Goal: Complete application form

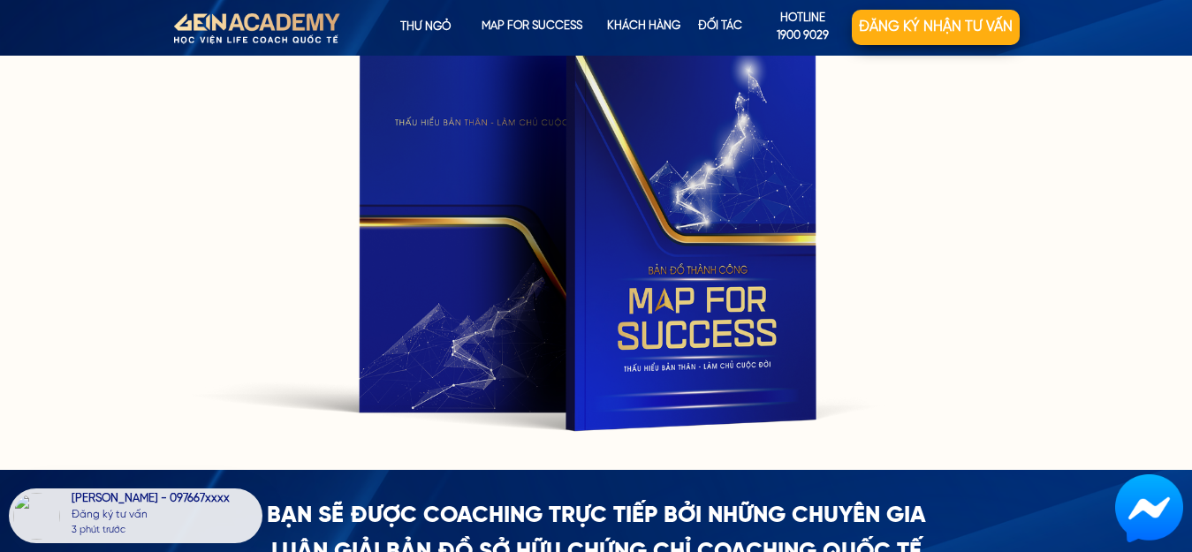
scroll to position [3402, 0]
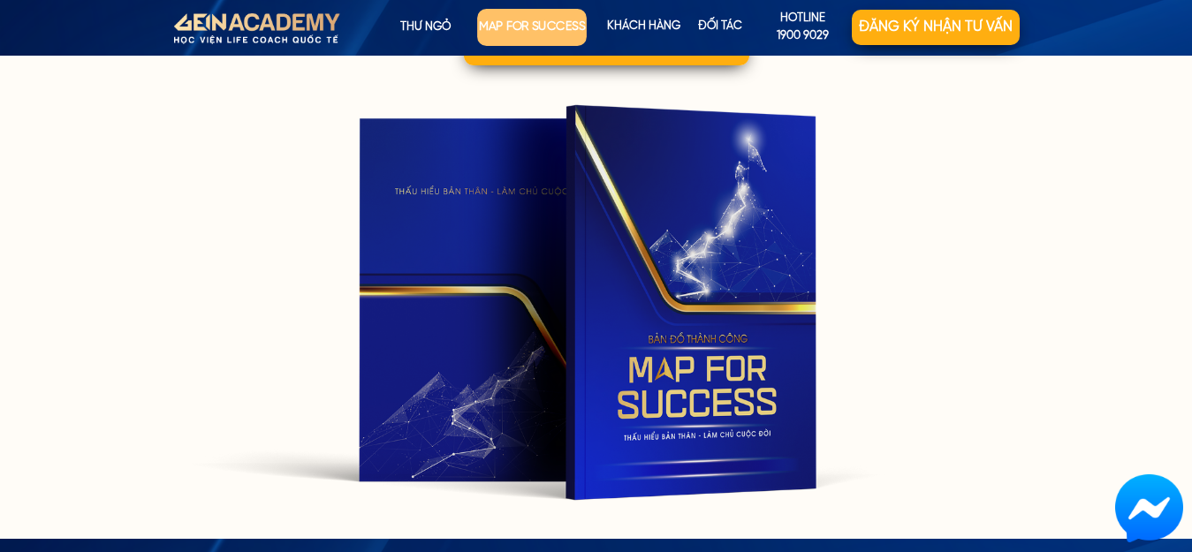
click at [505, 34] on p "map for success" at bounding box center [532, 27] width 110 height 37
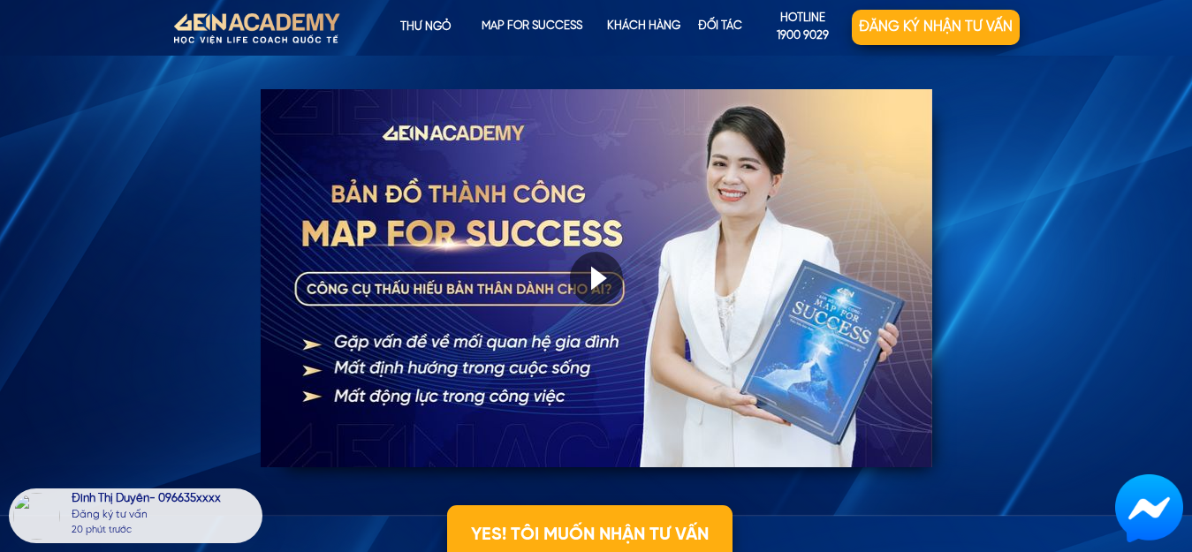
scroll to position [1821, 0]
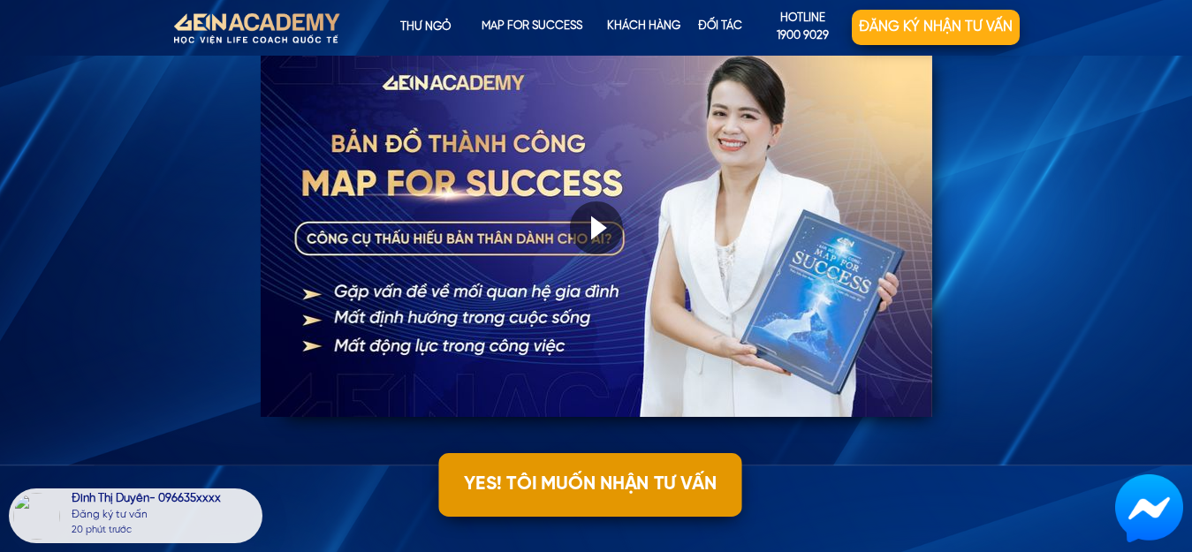
click at [602, 504] on p "YES! TÔI MUỐN NHẬN TƯ VẤN" at bounding box center [589, 485] width 303 height 64
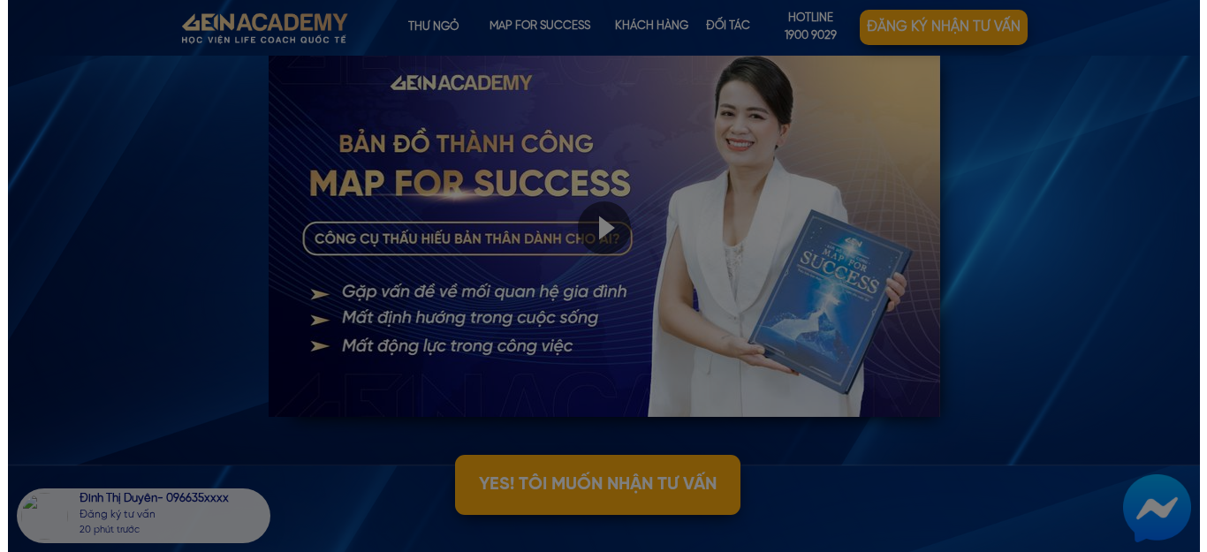
scroll to position [0, 0]
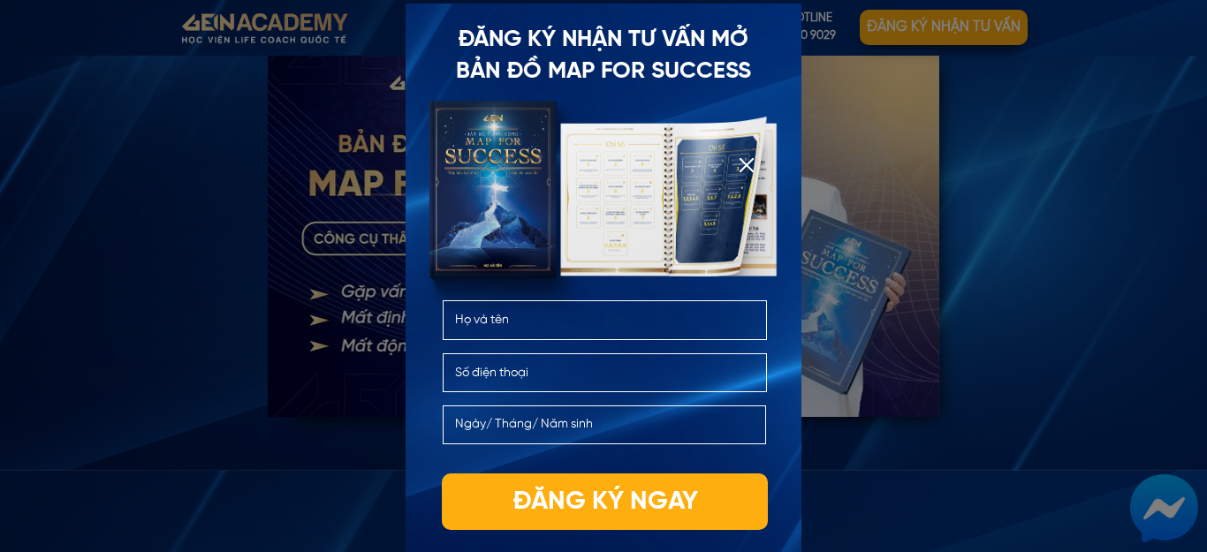
click at [606, 320] on input "text" at bounding box center [605, 319] width 309 height 37
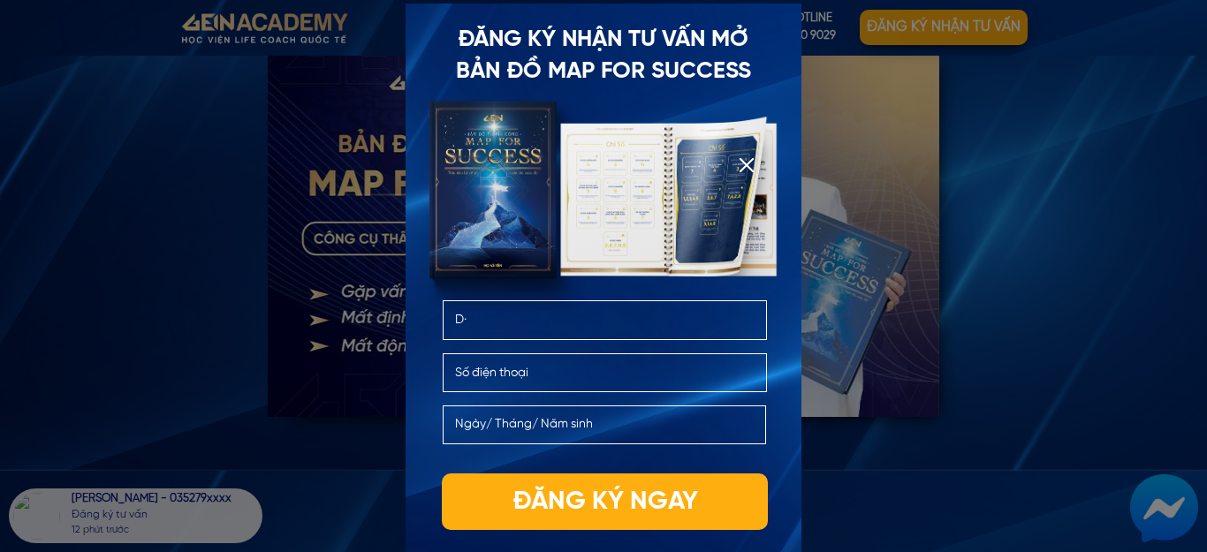
type input "D"
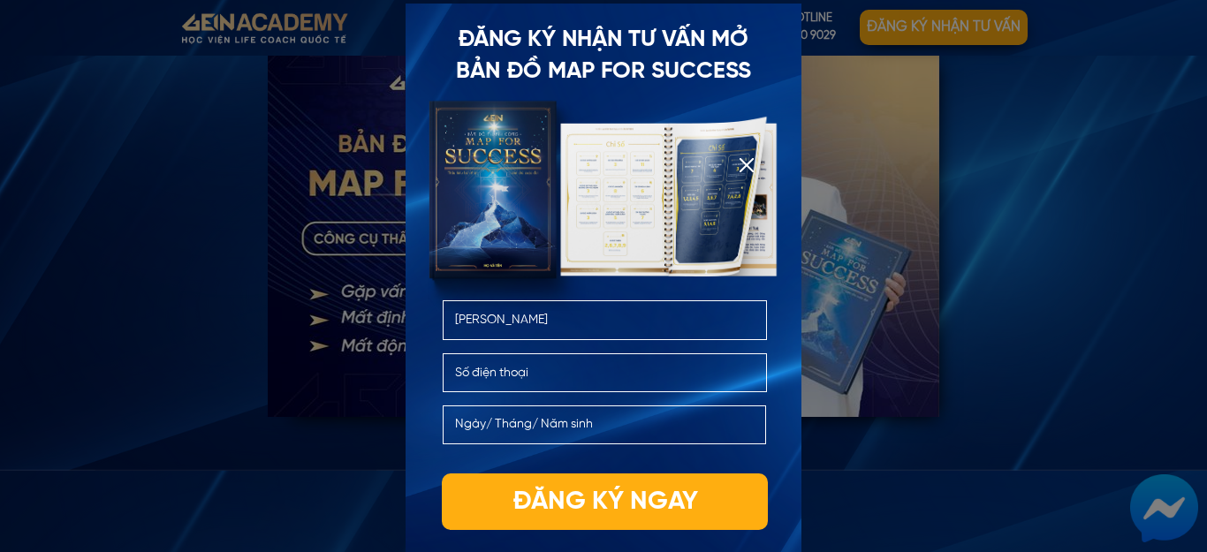
type input "[PERSON_NAME]"
click at [612, 421] on input "text" at bounding box center [604, 424] width 307 height 37
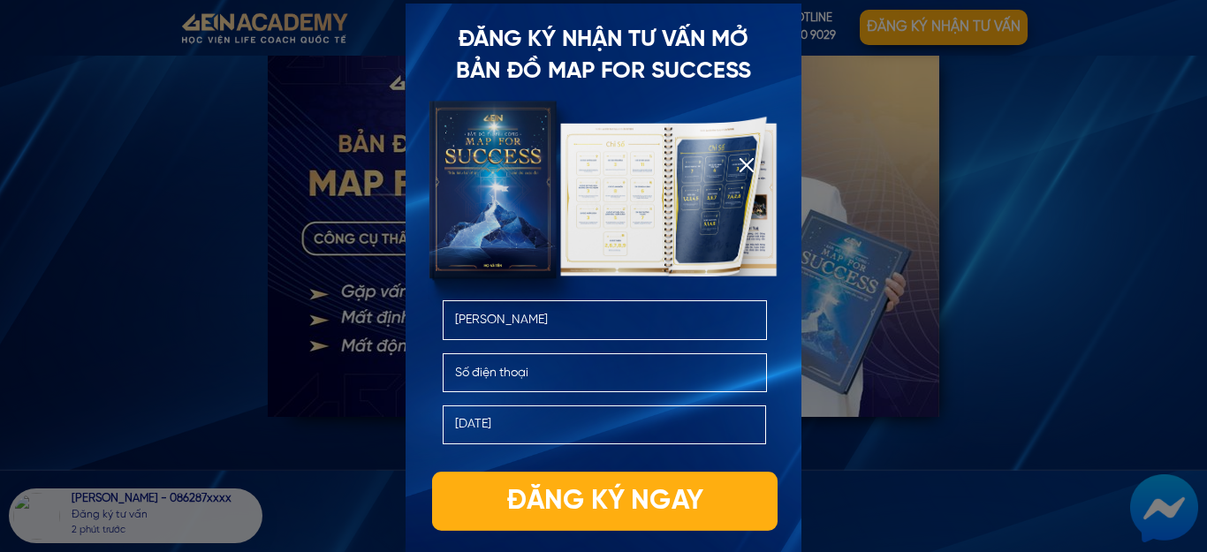
type input "[DATE]"
click at [600, 506] on p "Đăng ký ngay" at bounding box center [604, 501] width 345 height 59
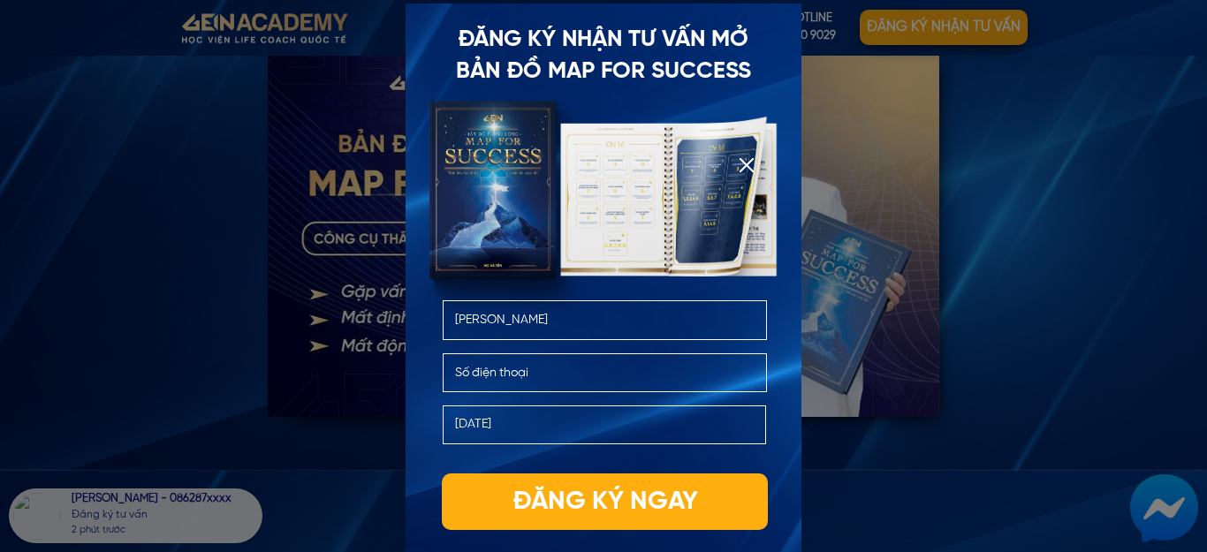
click at [605, 376] on input "tel" at bounding box center [605, 372] width 309 height 37
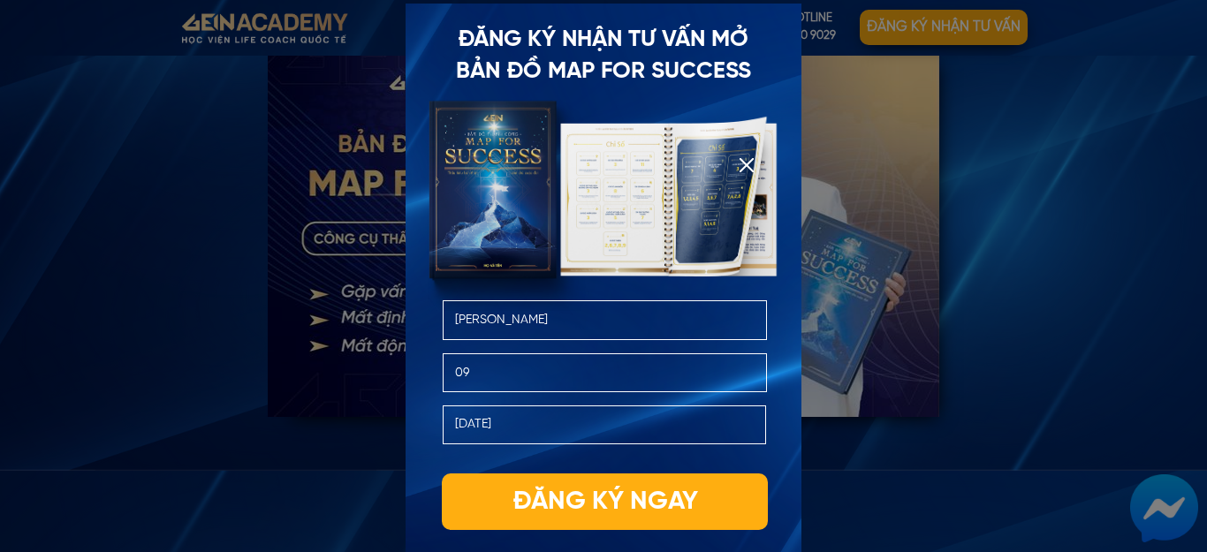
type input "0"
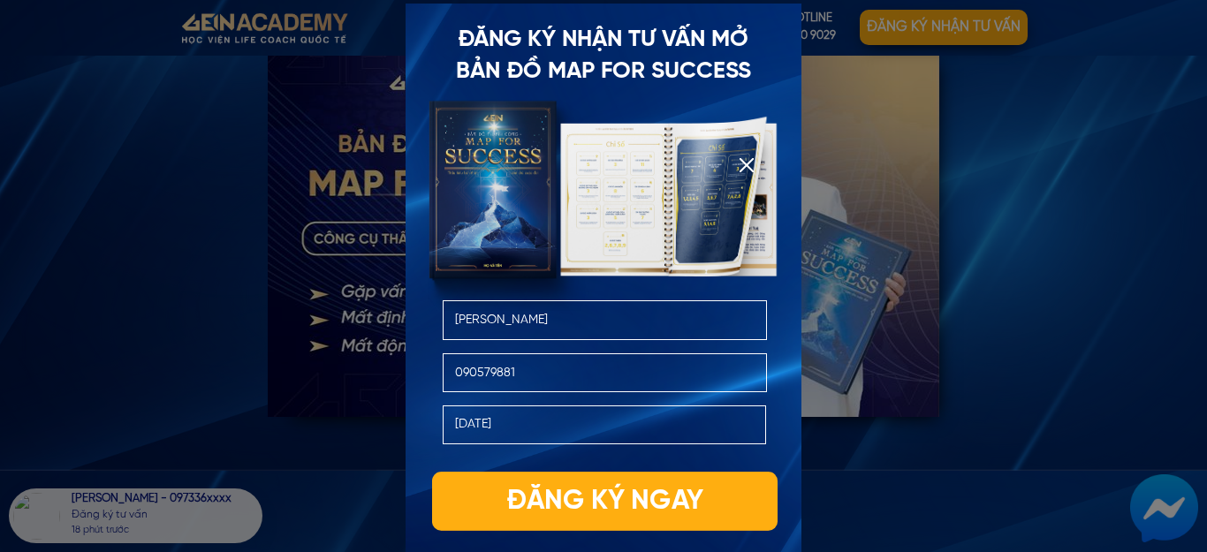
click at [611, 492] on p "Đăng ký ngay" at bounding box center [604, 501] width 345 height 59
type input "0905798811"
click at [577, 497] on p "Đăng ký ngay" at bounding box center [604, 501] width 345 height 59
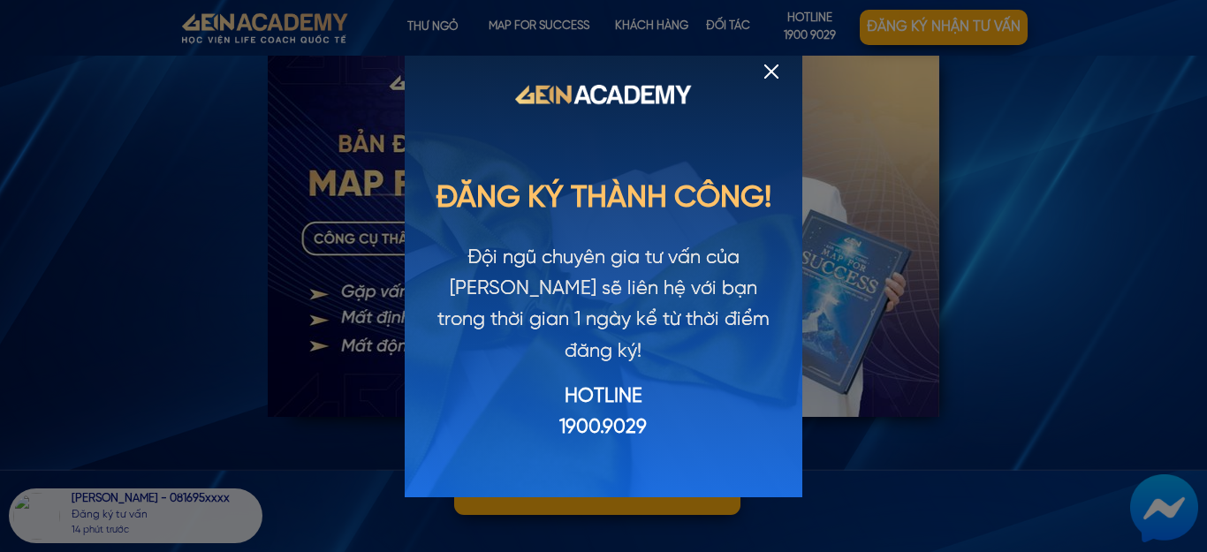
click at [771, 70] on div at bounding box center [771, 72] width 14 height 14
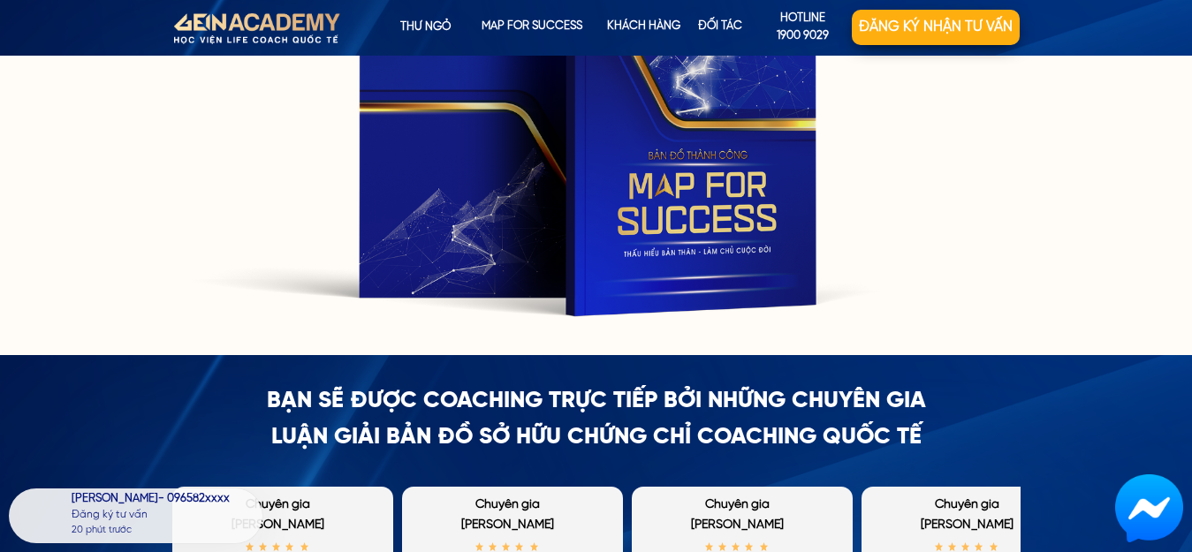
scroll to position [3579, 0]
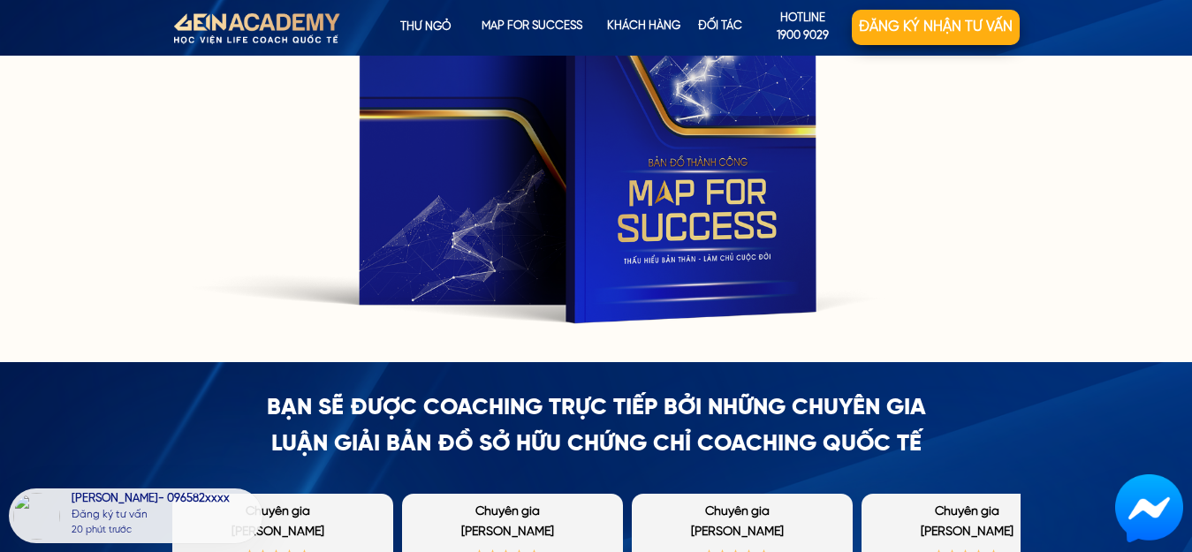
click at [201, 34] on div at bounding box center [255, 29] width 231 height 60
